Goal: Information Seeking & Learning: Learn about a topic

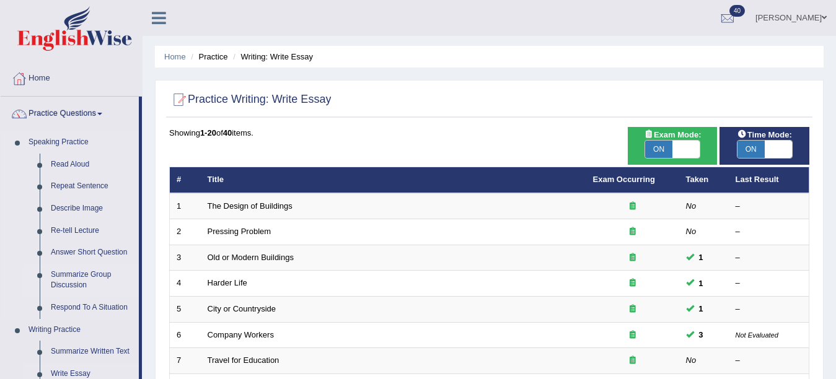
click at [74, 280] on link "Summarize Group Discussion" at bounding box center [92, 280] width 94 height 33
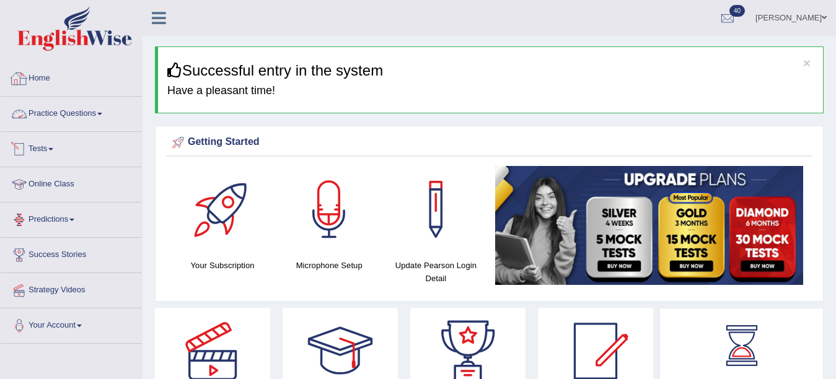
click at [81, 126] on link "Practice Questions" at bounding box center [71, 112] width 141 height 31
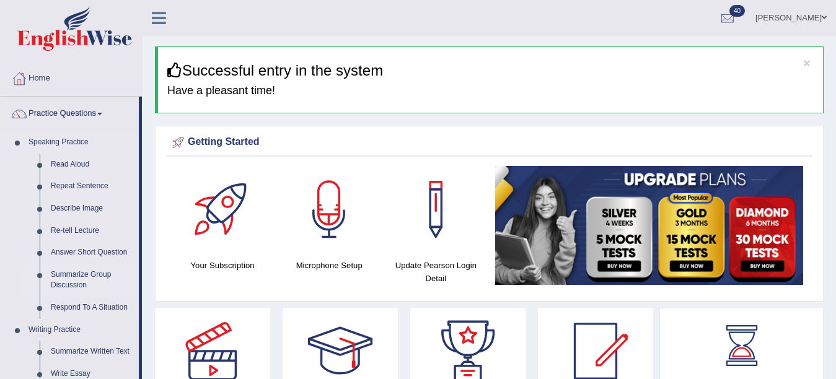
click at [81, 281] on link "Summarize Group Discussion" at bounding box center [92, 280] width 94 height 33
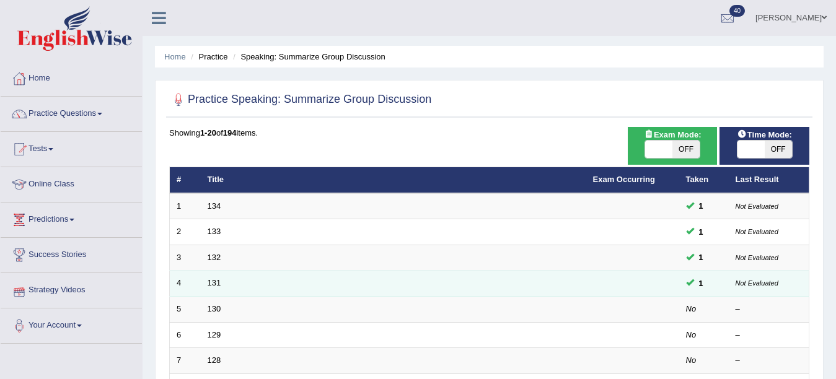
click at [342, 271] on td "131" at bounding box center [394, 284] width 386 height 26
click at [213, 280] on link "131" at bounding box center [215, 282] width 14 height 9
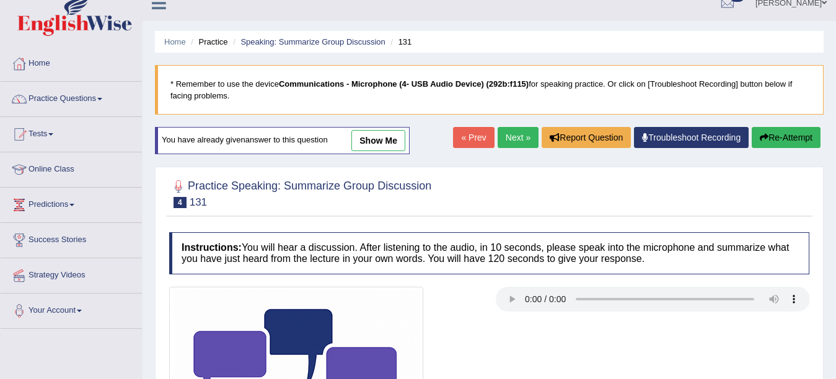
scroll to position [124, 0]
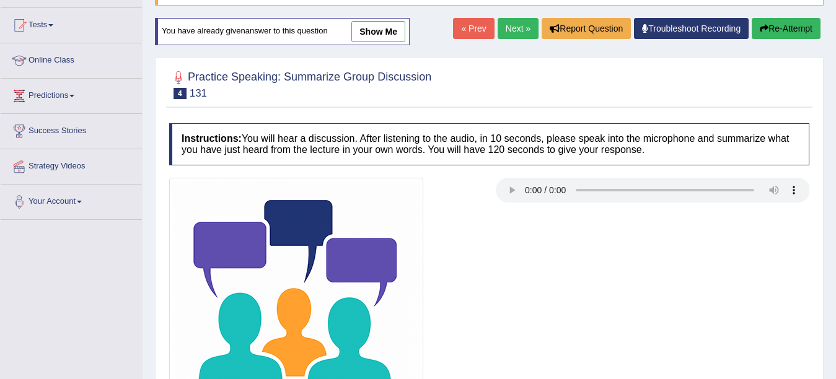
click at [388, 27] on link "show me" at bounding box center [378, 31] width 54 height 21
click at [388, 27] on div "Home Practice Speaking: Summarize Group Discussion 131 * Remember to use the de…" at bounding box center [490, 186] width 694 height 620
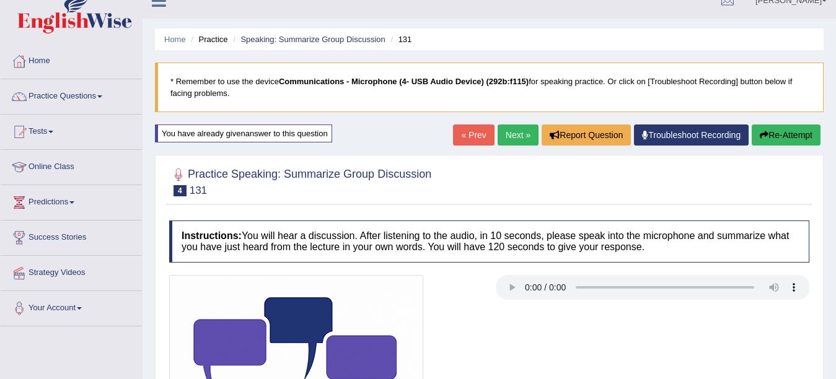
scroll to position [0, 0]
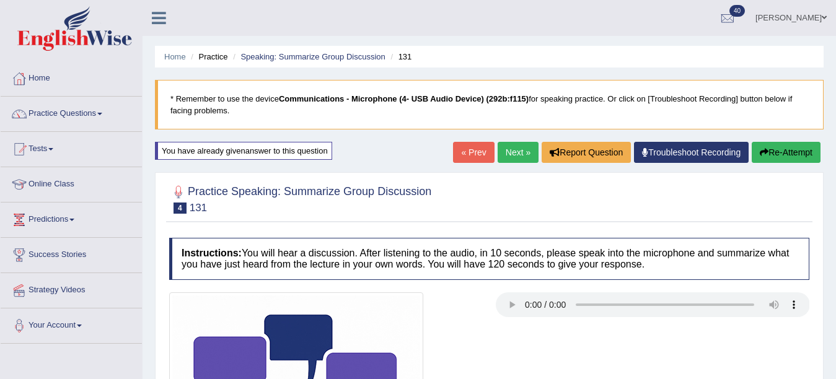
click at [824, 19] on span at bounding box center [824, 18] width 5 height 8
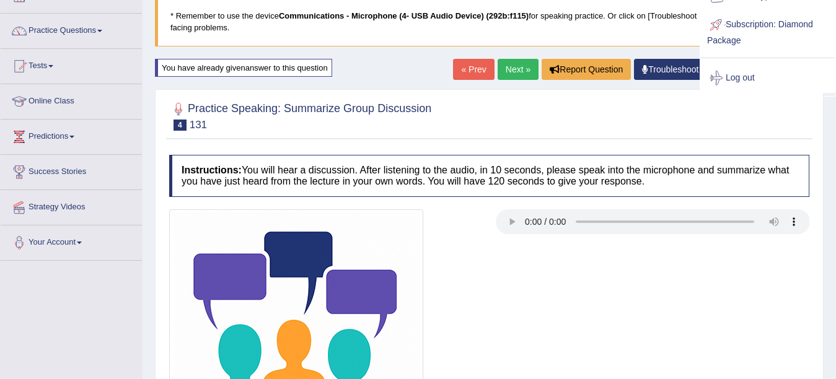
scroll to position [124, 0]
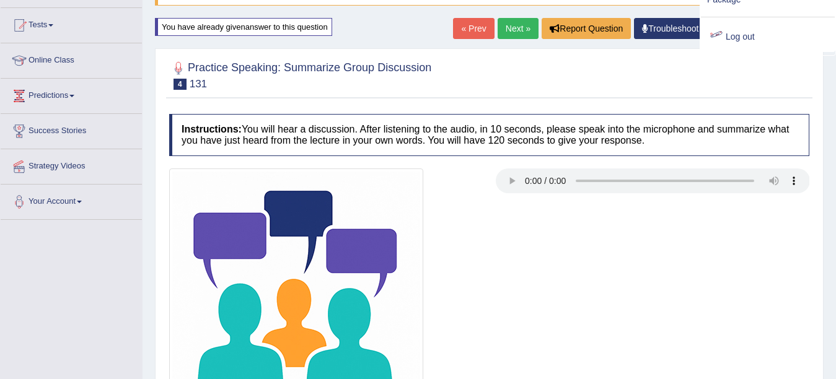
click at [788, 35] on link "Log out" at bounding box center [768, 37] width 134 height 29
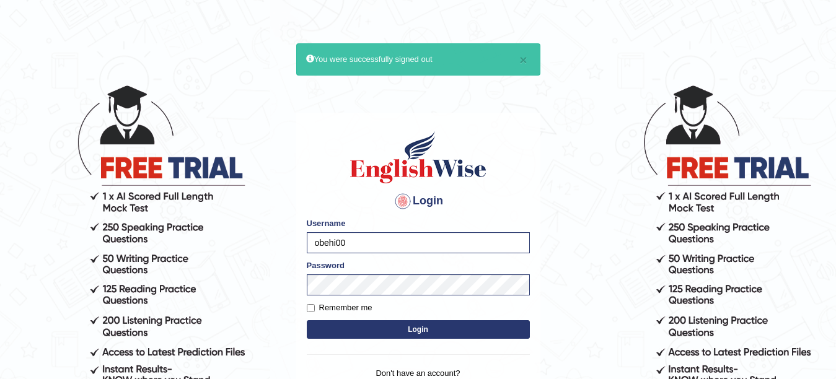
type input "Bhagwantbrar"
click at [438, 330] on button "Login" at bounding box center [418, 329] width 223 height 19
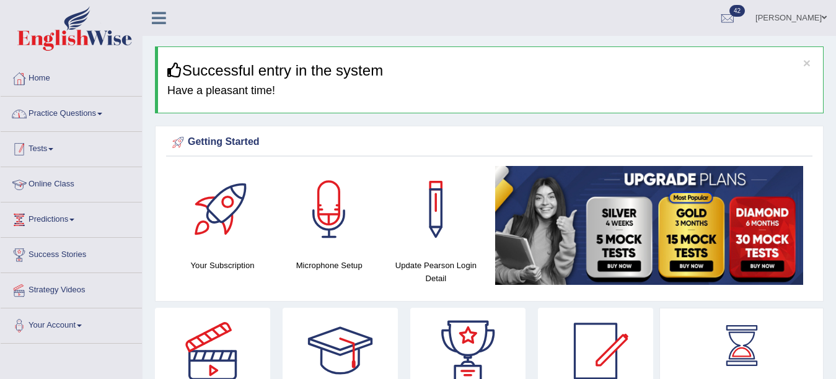
click at [111, 122] on link "Practice Questions" at bounding box center [71, 112] width 141 height 31
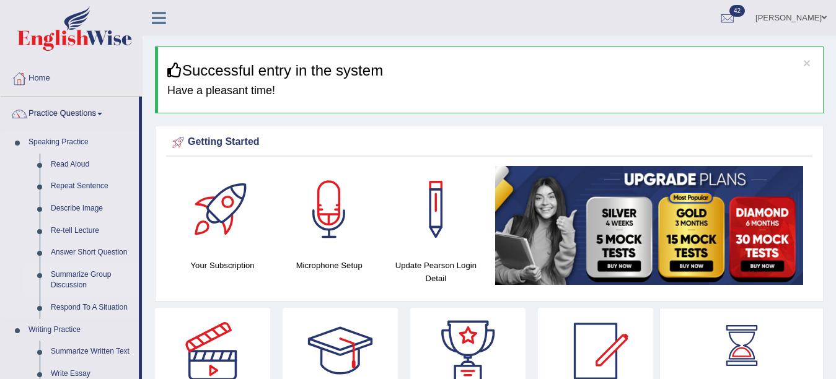
click at [92, 281] on link "Summarize Group Discussion" at bounding box center [92, 280] width 94 height 33
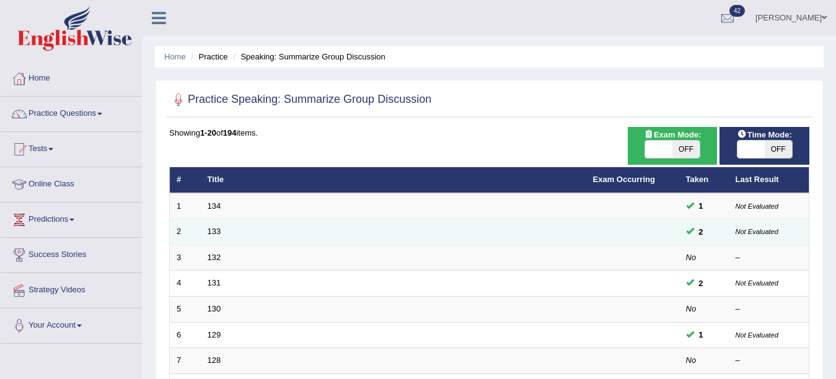
click at [214, 237] on td "133" at bounding box center [394, 232] width 386 height 26
click at [218, 228] on link "133" at bounding box center [215, 231] width 14 height 9
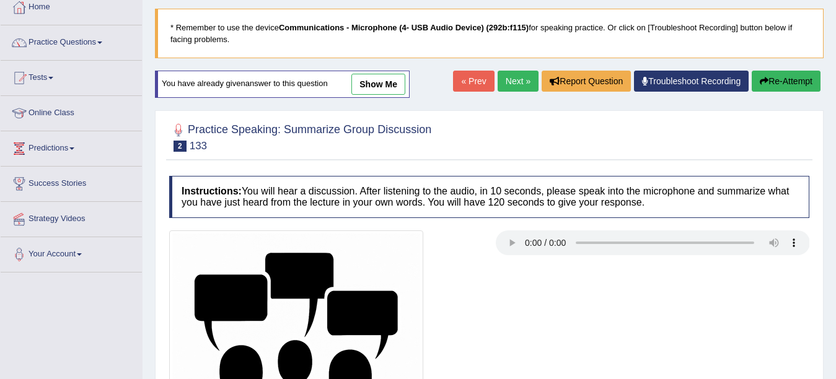
scroll to position [24, 0]
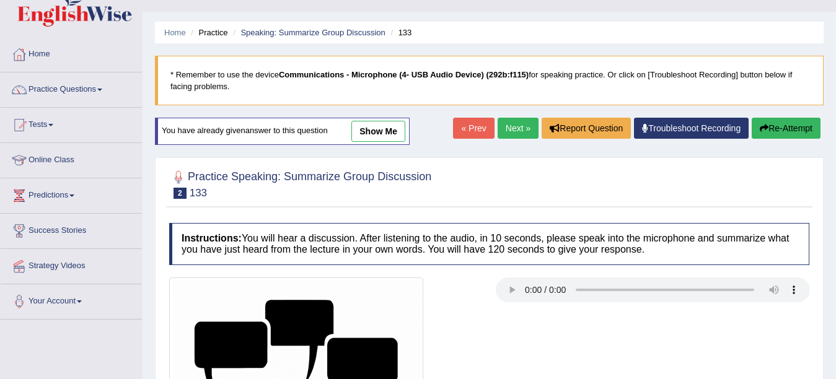
click at [382, 130] on link "show me" at bounding box center [378, 131] width 54 height 21
click at [376, 148] on div "Home Practice Speaking: Summarize Group Discussion 133 * Remember to use the de…" at bounding box center [490, 286] width 694 height 620
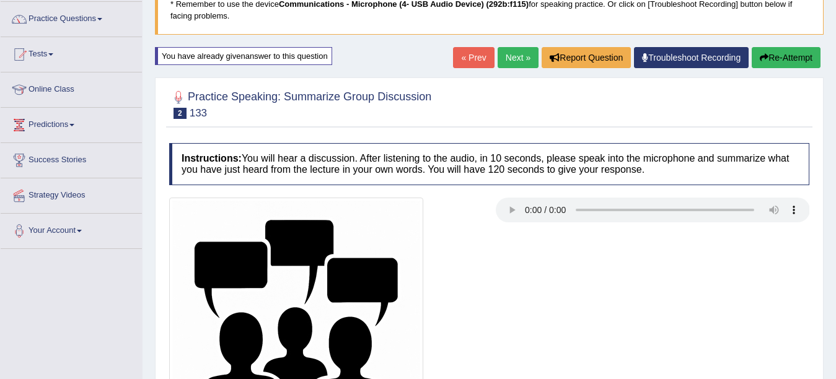
scroll to position [0, 0]
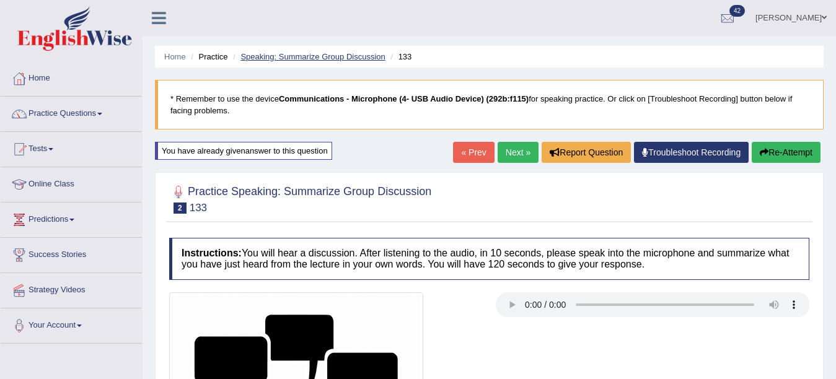
click at [277, 58] on link "Speaking: Summarize Group Discussion" at bounding box center [312, 56] width 144 height 9
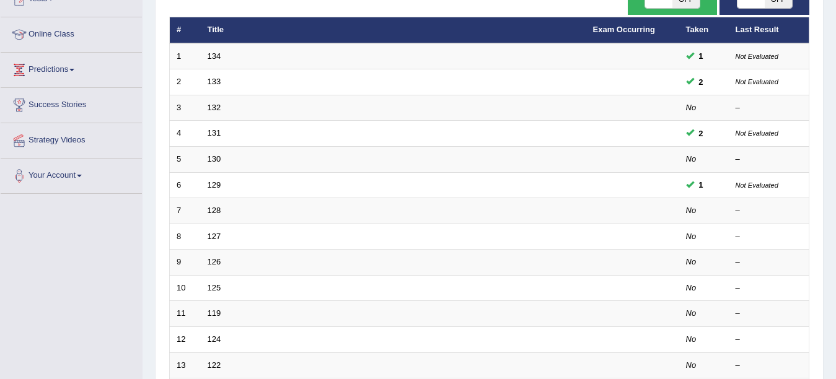
scroll to position [186, 0]
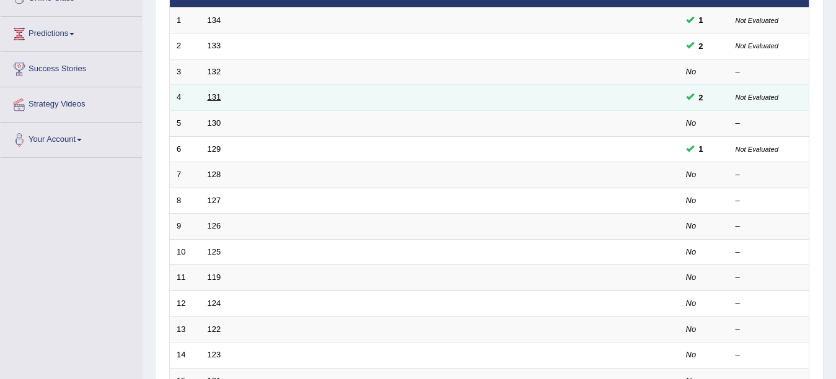
click at [212, 98] on link "131" at bounding box center [215, 96] width 14 height 9
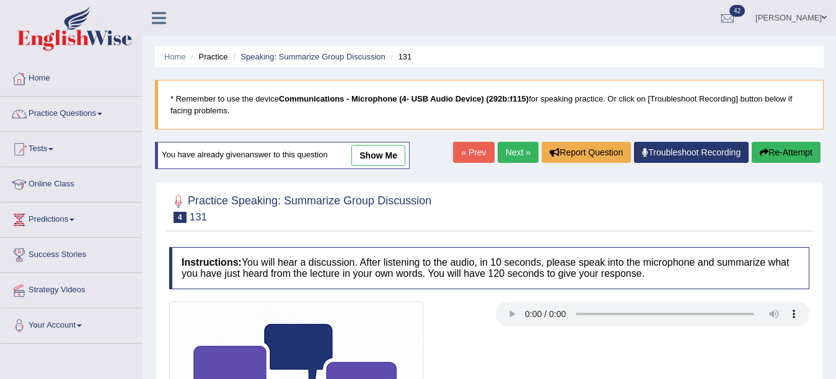
click at [383, 152] on link "show me" at bounding box center [378, 155] width 54 height 21
click at [383, 66] on ul "Home Practice Speaking: Summarize Group Discussion 131" at bounding box center [489, 57] width 669 height 22
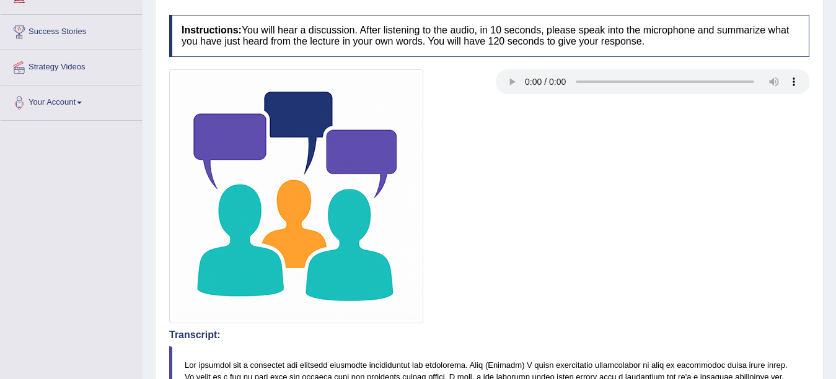
scroll to position [47, 0]
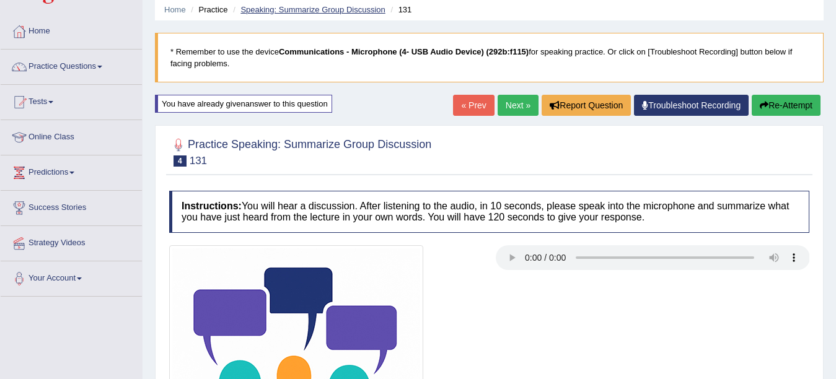
click at [326, 7] on link "Speaking: Summarize Group Discussion" at bounding box center [312, 9] width 144 height 9
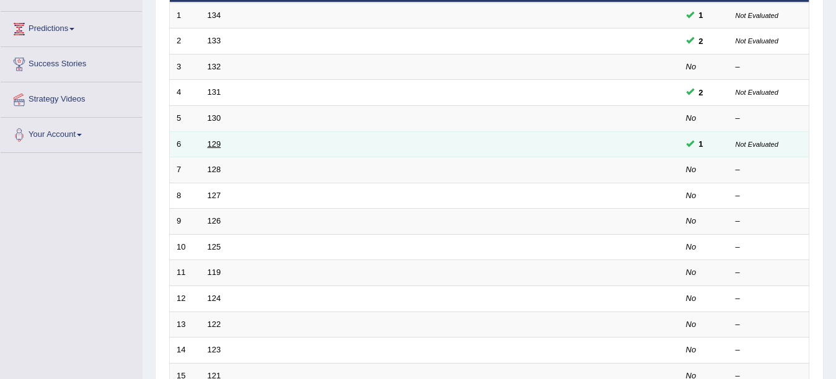
click at [214, 144] on link "129" at bounding box center [215, 143] width 14 height 9
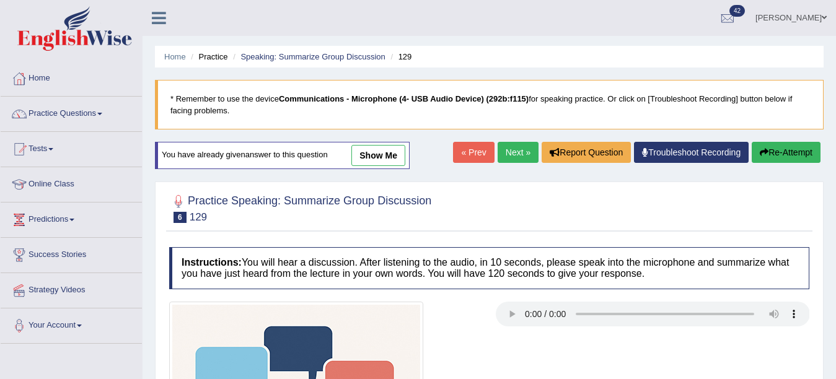
click at [370, 151] on link "show me" at bounding box center [378, 155] width 54 height 21
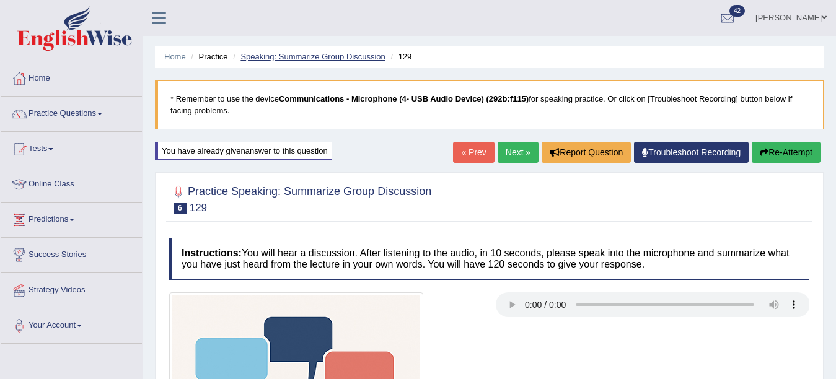
click at [302, 52] on link "Speaking: Summarize Group Discussion" at bounding box center [312, 56] width 144 height 9
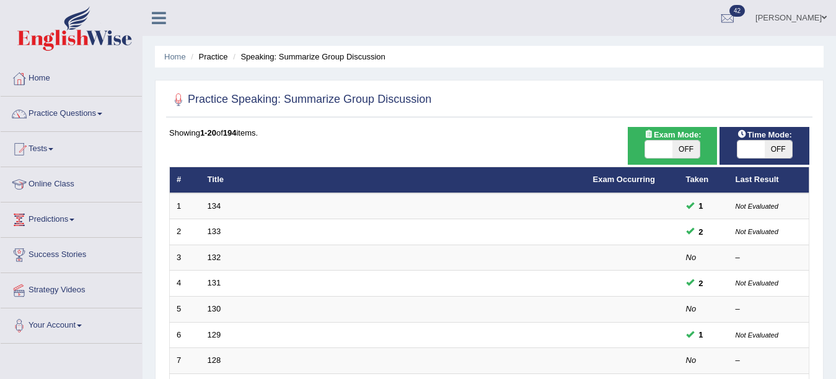
click at [682, 149] on span "OFF" at bounding box center [686, 149] width 27 height 17
checkbox input "true"
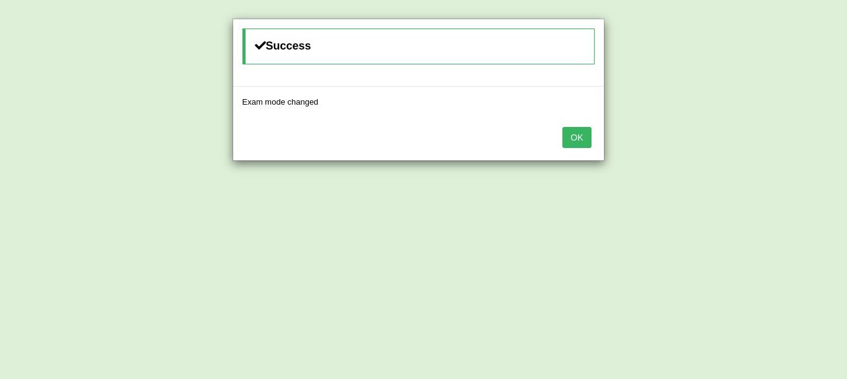
click at [587, 137] on button "OK" at bounding box center [576, 137] width 29 height 21
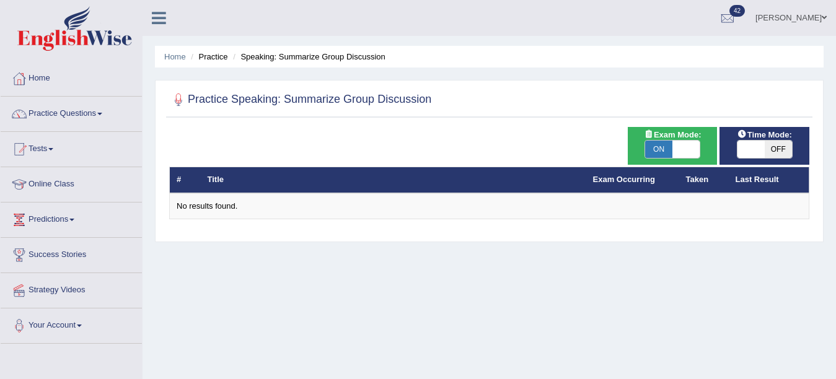
click at [673, 141] on span at bounding box center [686, 149] width 27 height 17
checkbox input "false"
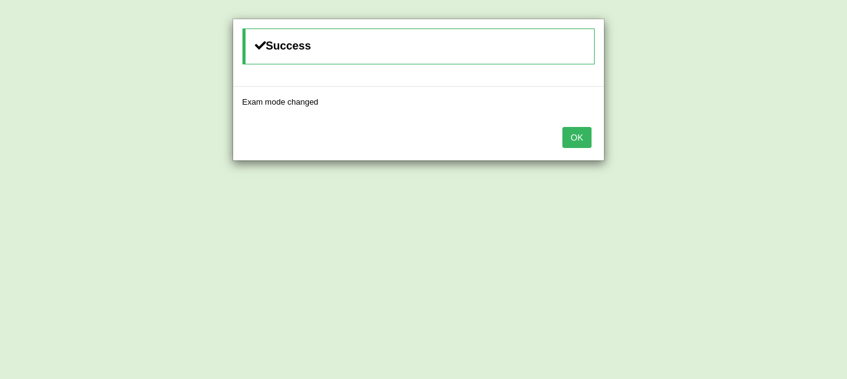
click at [575, 136] on button "OK" at bounding box center [576, 137] width 29 height 21
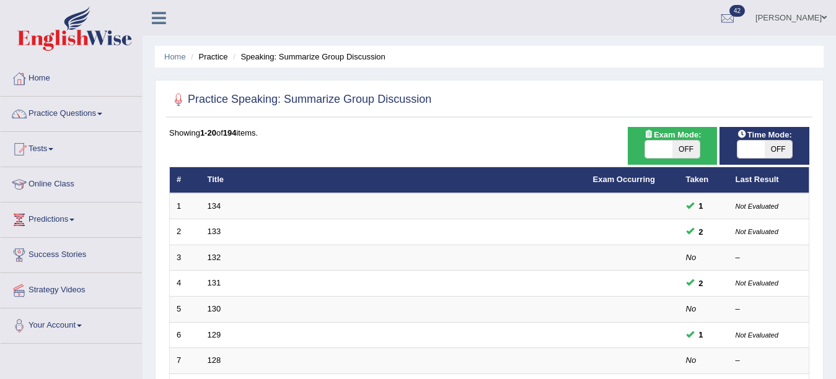
click at [778, 154] on span "OFF" at bounding box center [778, 149] width 27 height 17
checkbox input "true"
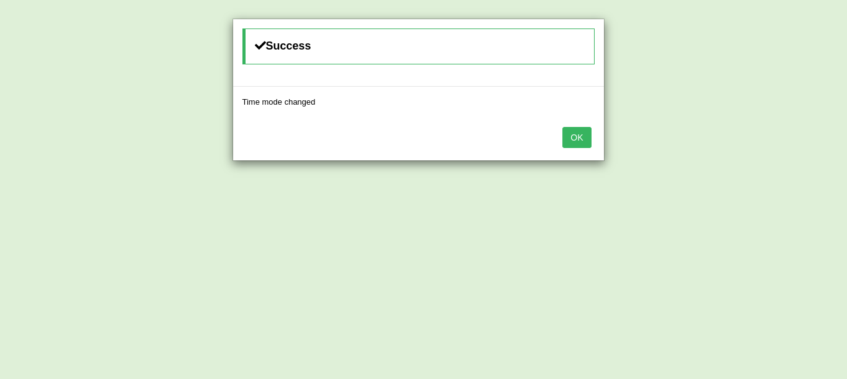
click at [570, 145] on button "OK" at bounding box center [576, 137] width 29 height 21
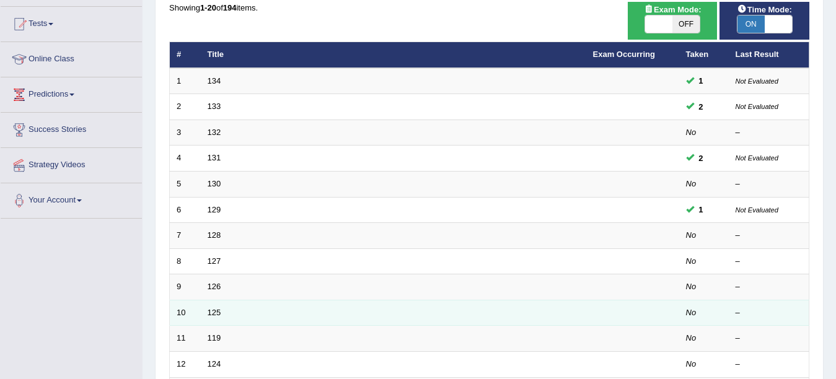
scroll to position [124, 0]
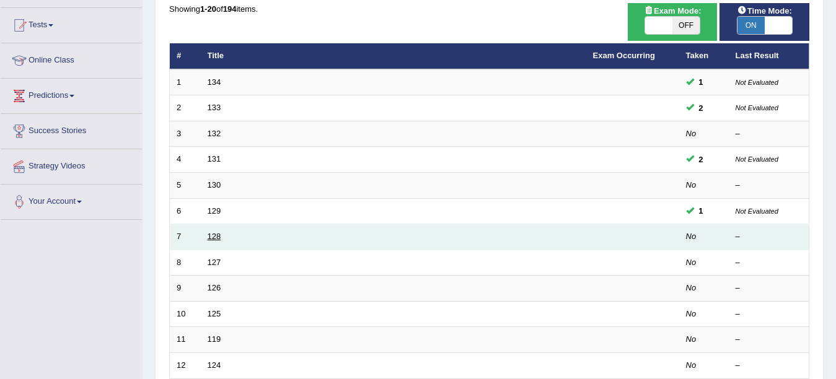
click at [218, 237] on link "128" at bounding box center [215, 236] width 14 height 9
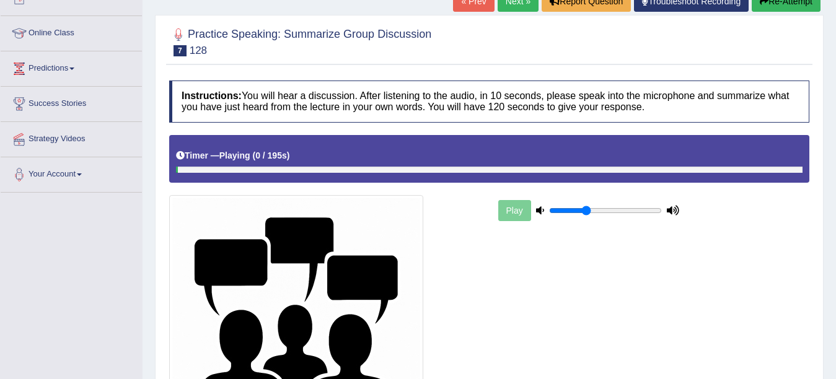
scroll to position [131, 0]
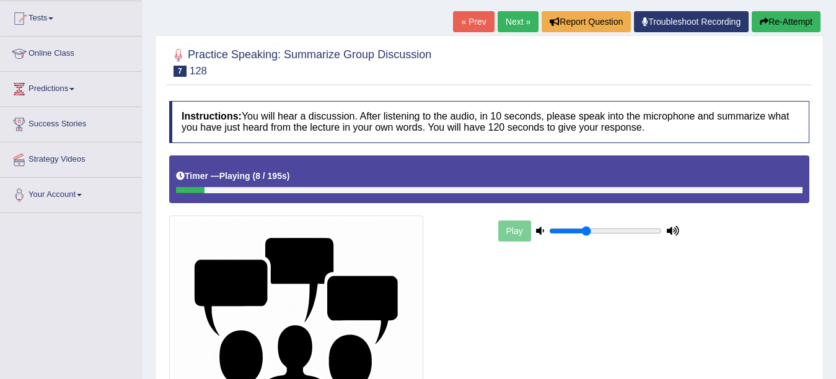
click at [627, 239] on div "Play" at bounding box center [589, 231] width 186 height 31
type input "0.75"
click at [632, 233] on input "range" at bounding box center [605, 231] width 113 height 10
click at [788, 24] on button "Re-Attempt" at bounding box center [786, 21] width 69 height 21
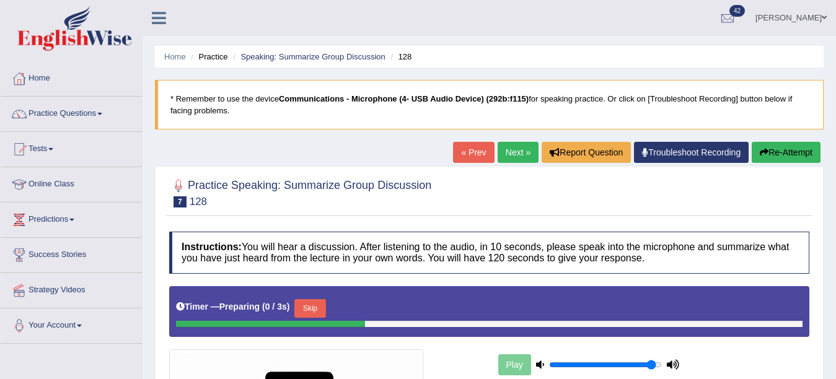
scroll to position [140, 0]
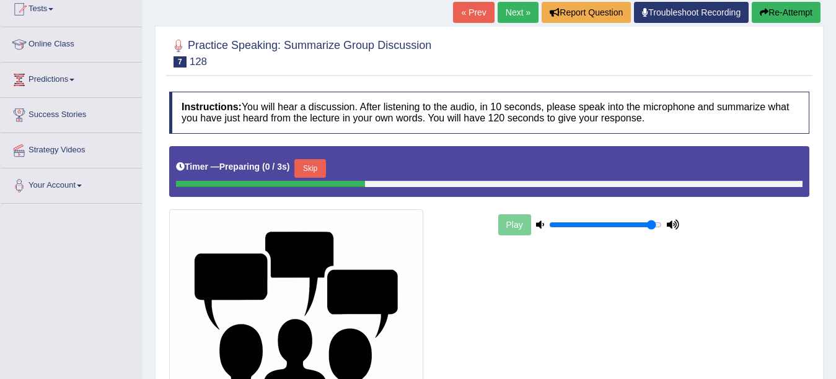
type input "0.95"
click at [650, 225] on input "range" at bounding box center [605, 225] width 113 height 10
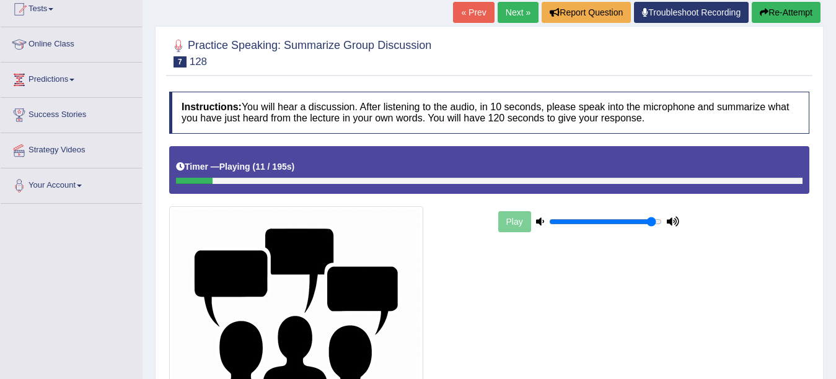
click at [787, 20] on button "Re-Attempt" at bounding box center [786, 12] width 69 height 21
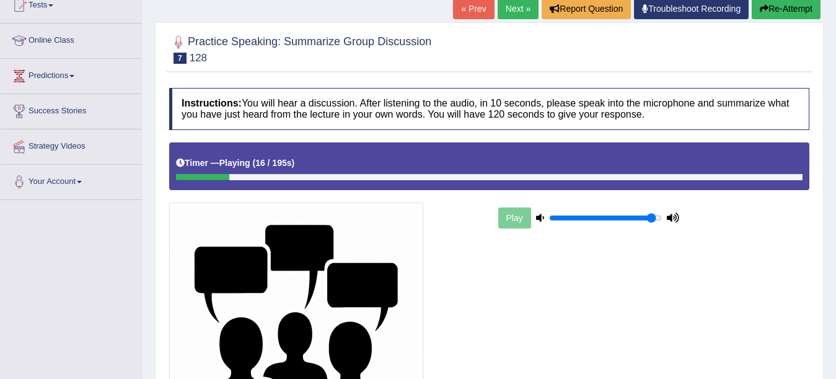
click at [787, 19] on button "Re-Attempt" at bounding box center [786, 8] width 69 height 21
click at [787, 18] on button "Re-Attempt" at bounding box center [786, 8] width 69 height 21
click at [787, 19] on button "Re-Attempt" at bounding box center [786, 8] width 69 height 21
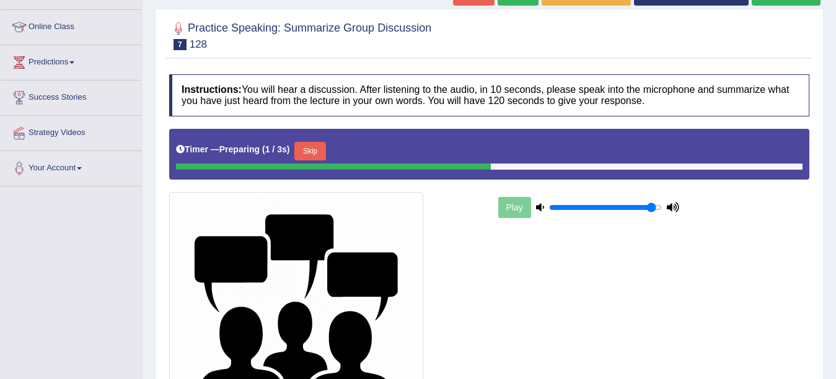
scroll to position [144, 0]
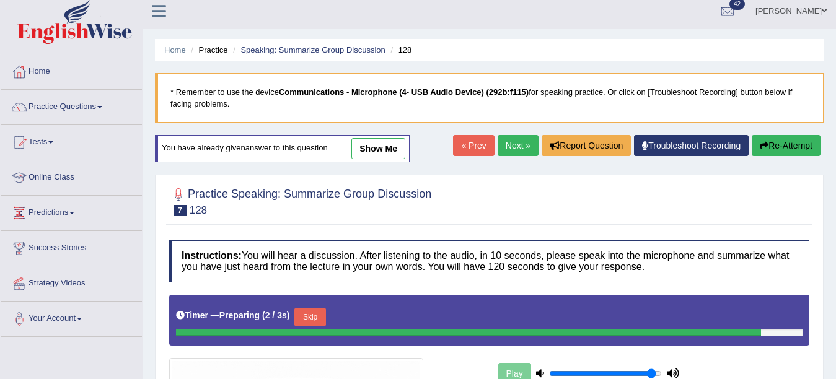
click at [324, 312] on div "Timer — Preparing ( 2 / 3s ) Skip" at bounding box center [489, 317] width 627 height 25
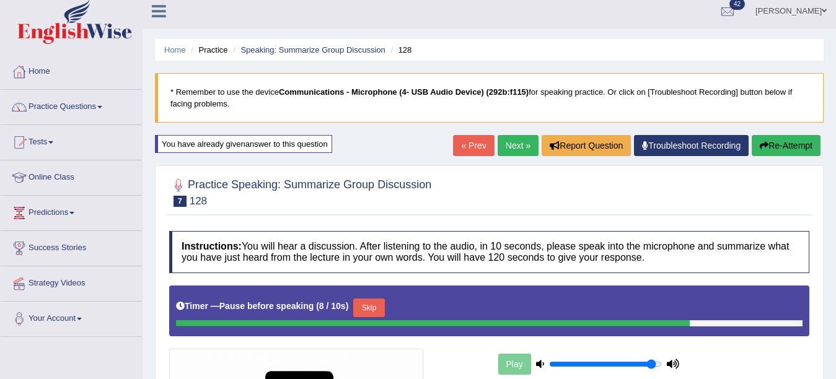
click at [369, 304] on button "Skip" at bounding box center [368, 308] width 31 height 19
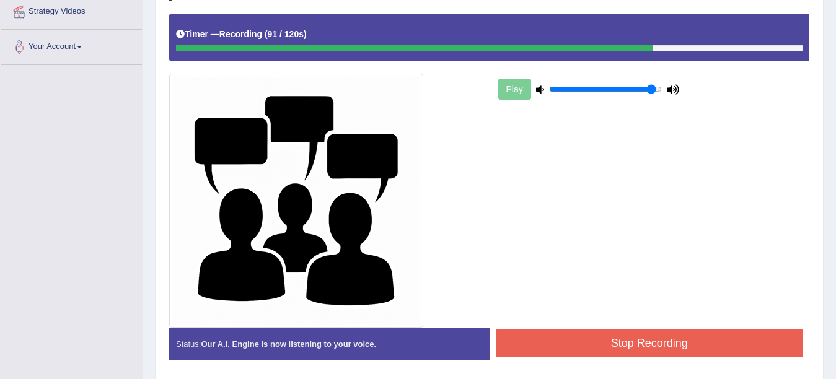
scroll to position [317, 0]
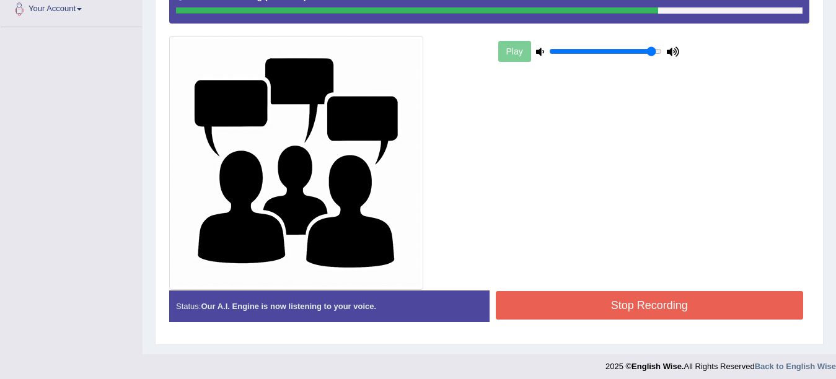
click at [541, 304] on button "Stop Recording" at bounding box center [650, 305] width 308 height 29
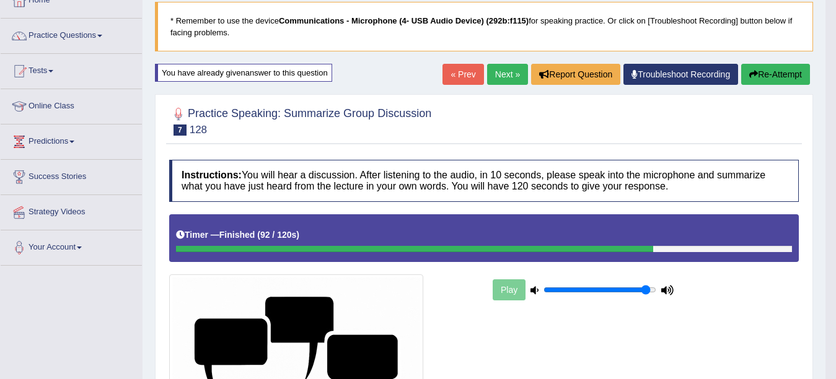
scroll to position [58, 0]
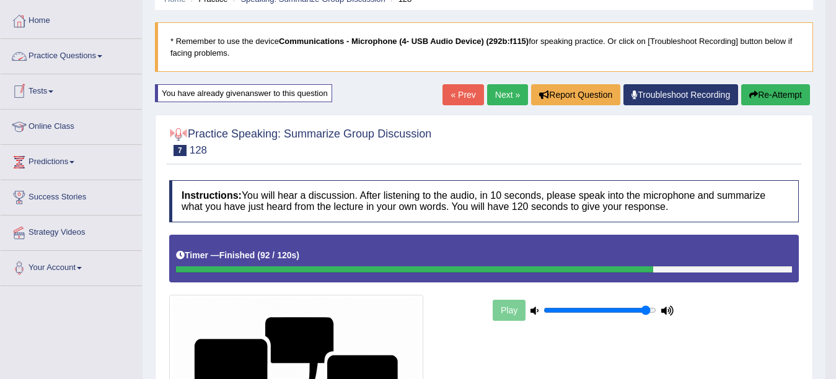
click at [102, 58] on link "Practice Questions" at bounding box center [71, 54] width 141 height 31
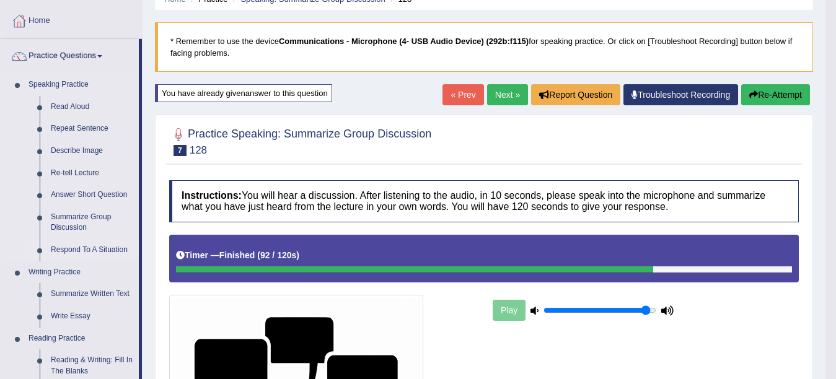
click at [105, 249] on link "Respond To A Situation" at bounding box center [92, 250] width 94 height 22
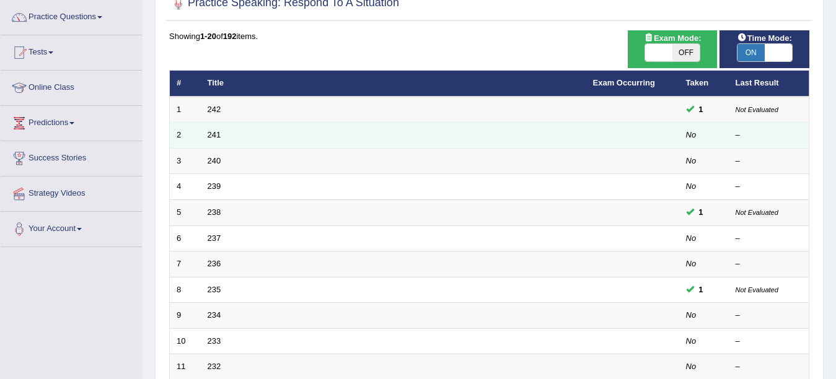
scroll to position [124, 0]
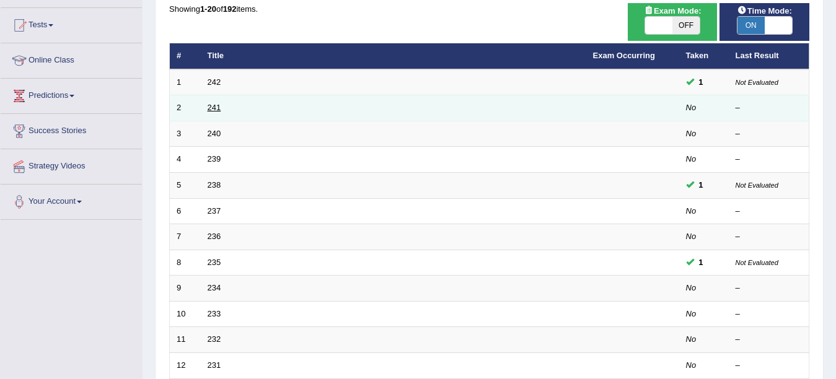
click at [208, 104] on link "241" at bounding box center [215, 107] width 14 height 9
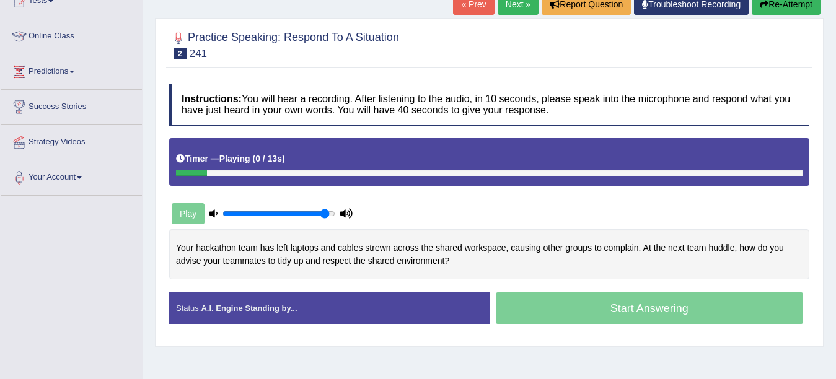
scroll to position [148, 0]
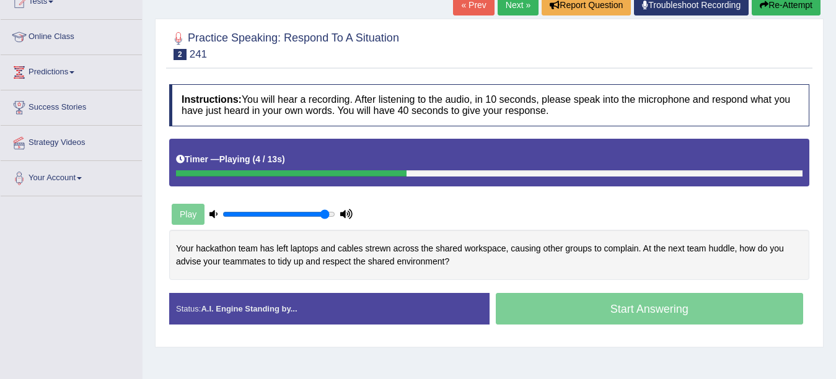
click at [507, 5] on link "Next »" at bounding box center [518, 4] width 41 height 21
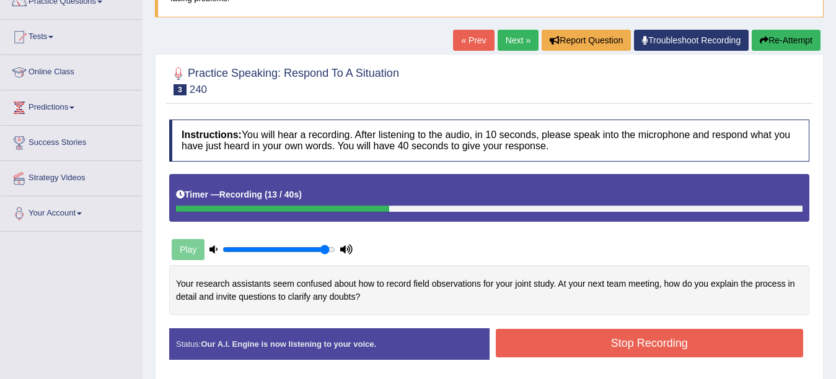
scroll to position [86, 0]
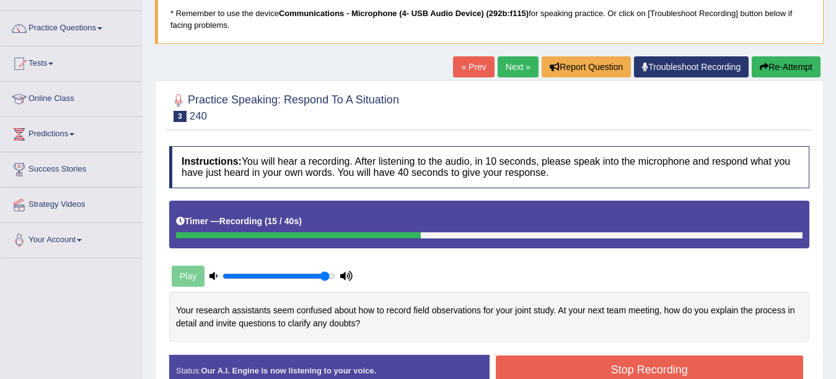
click at [767, 66] on button "Re-Attempt" at bounding box center [786, 66] width 69 height 21
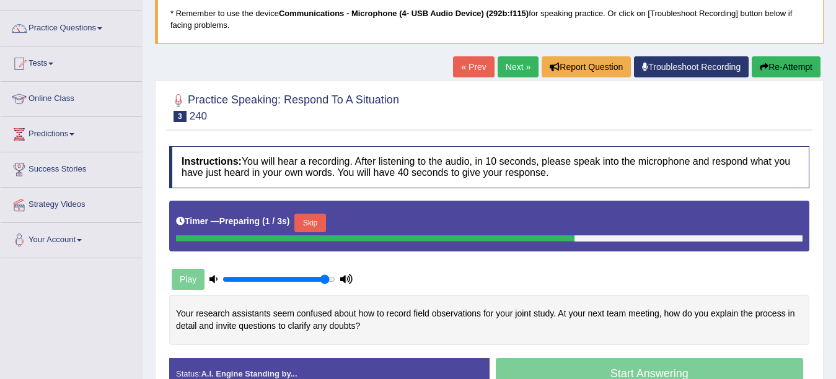
click at [309, 219] on button "Skip" at bounding box center [309, 223] width 31 height 19
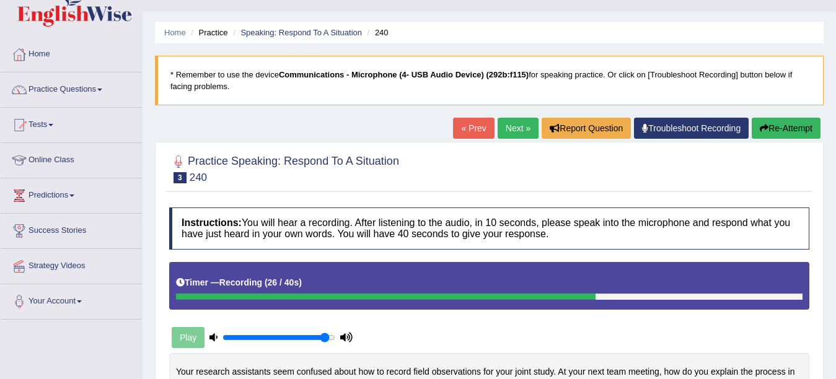
scroll to position [24, 0]
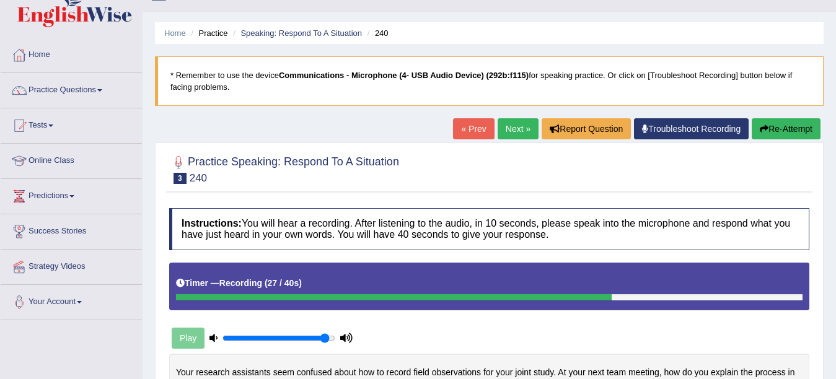
click at [803, 128] on button "Re-Attempt" at bounding box center [786, 128] width 69 height 21
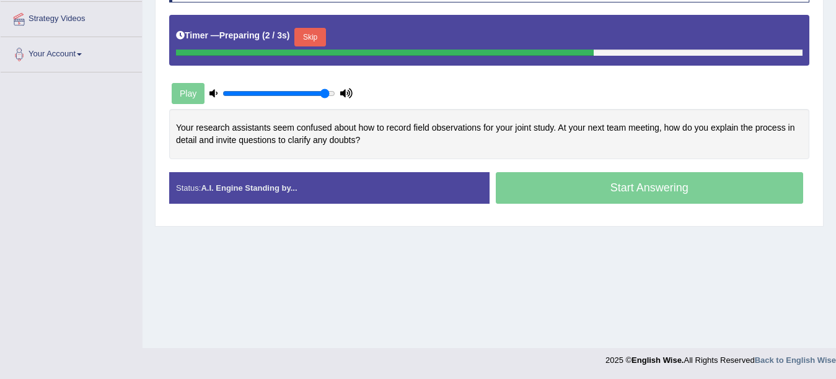
click at [322, 30] on button "Skip" at bounding box center [309, 37] width 31 height 19
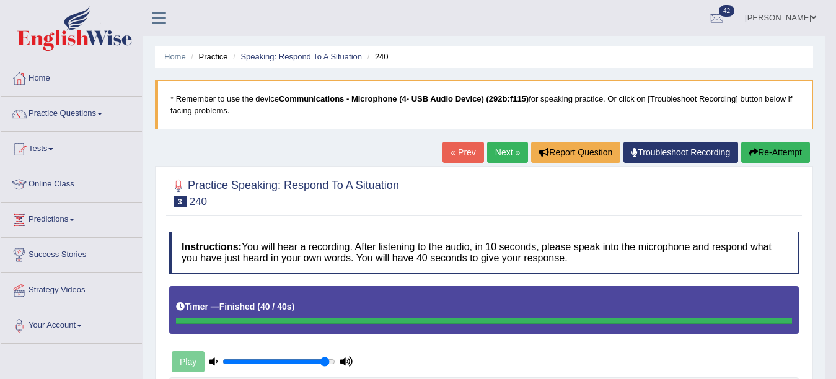
click at [796, 154] on button "Re-Attempt" at bounding box center [775, 152] width 69 height 21
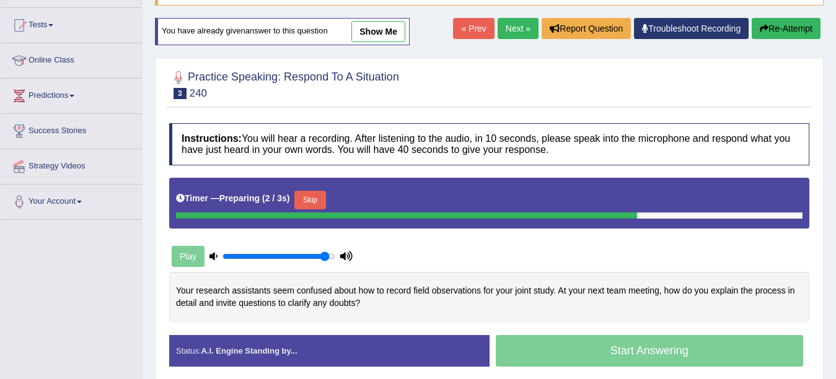
click at [391, 40] on link "show me" at bounding box center [378, 31] width 54 height 21
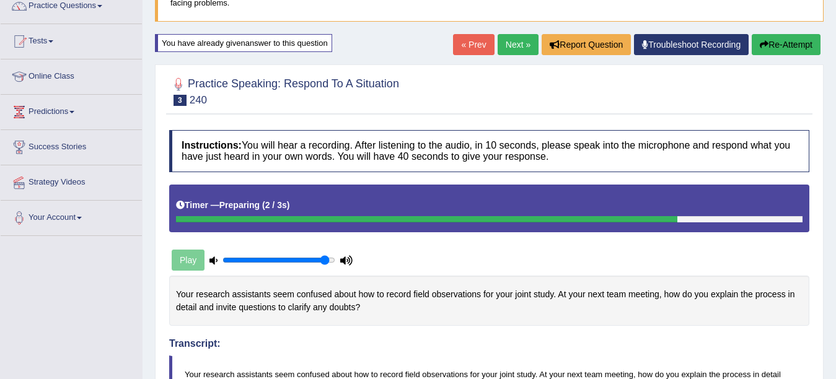
scroll to position [62, 0]
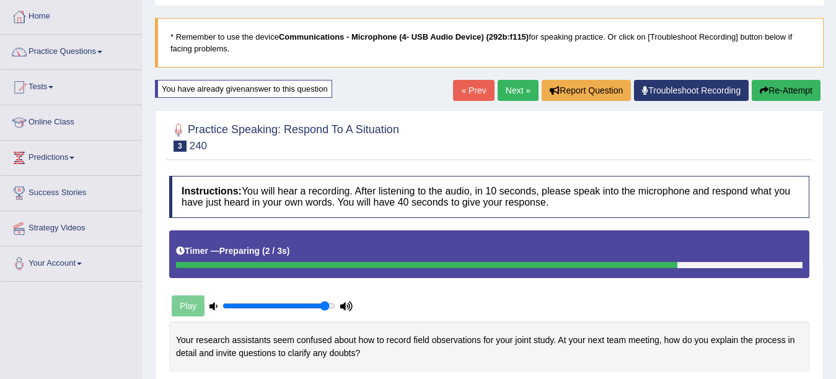
click at [789, 81] on button "Re-Attempt" at bounding box center [786, 90] width 69 height 21
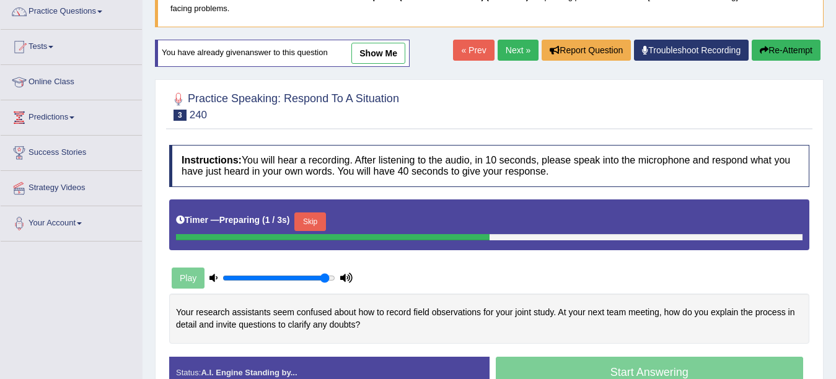
scroll to position [124, 0]
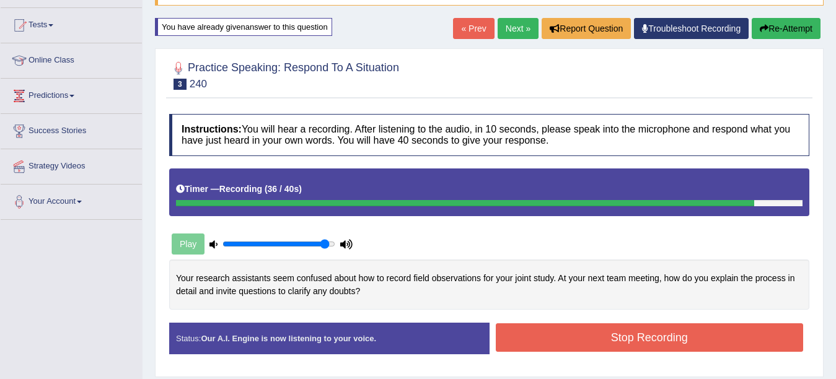
click at [692, 332] on button "Stop Recording" at bounding box center [650, 338] width 308 height 29
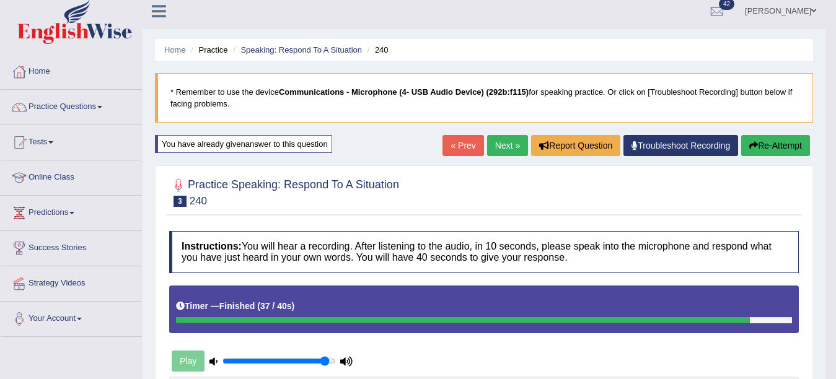
scroll to position [0, 0]
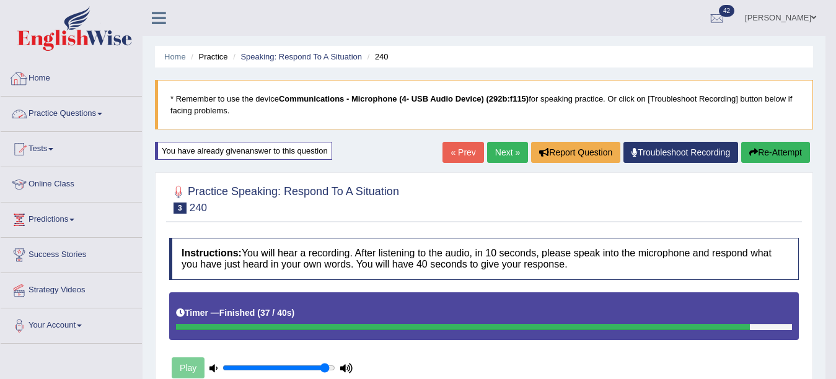
click at [98, 108] on link "Practice Questions" at bounding box center [71, 112] width 141 height 31
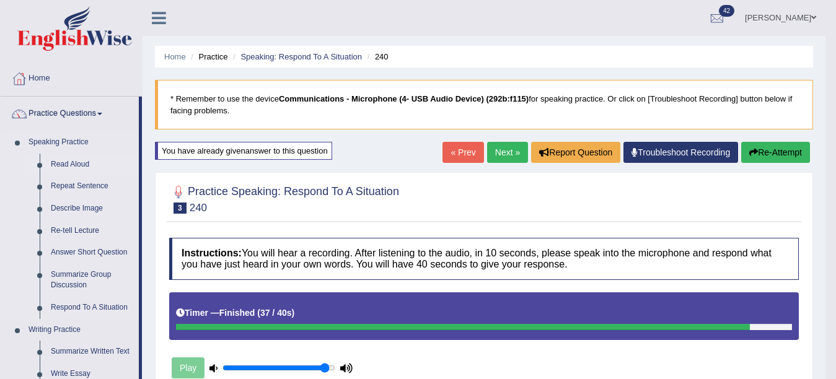
click at [129, 168] on link "Read Aloud" at bounding box center [92, 165] width 94 height 22
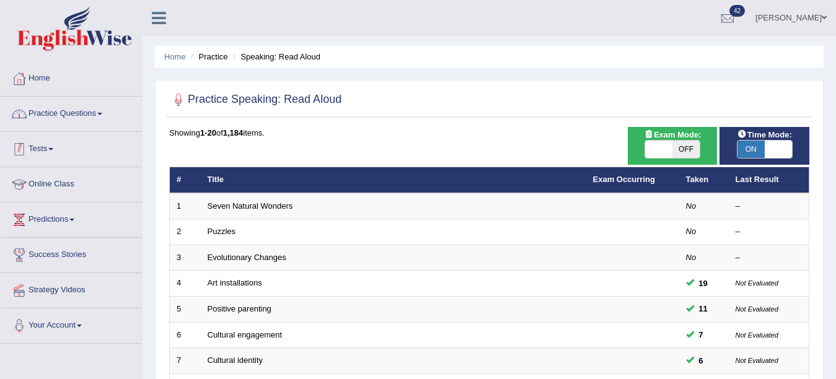
click at [104, 123] on link "Practice Questions" at bounding box center [71, 112] width 141 height 31
